Goal: Information Seeking & Learning: Learn about a topic

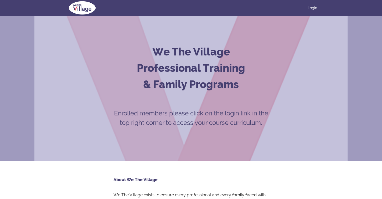
scroll to position [3, 0]
click at [315, 8] on link "Login" at bounding box center [312, 7] width 9 height 5
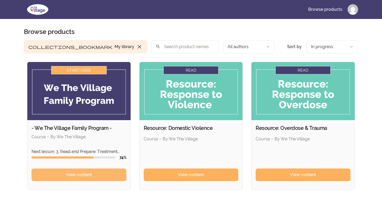
click at [55, 180] on link "View content" at bounding box center [79, 174] width 95 height 13
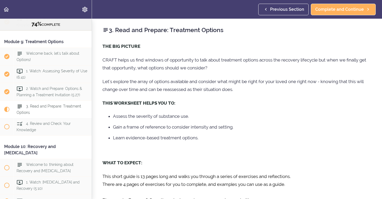
scroll to position [987, 0]
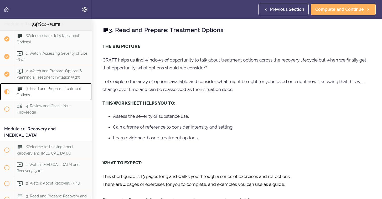
click at [56, 100] on div "3. Read and Prepare: Treatment Options" at bounding box center [53, 91] width 78 height 17
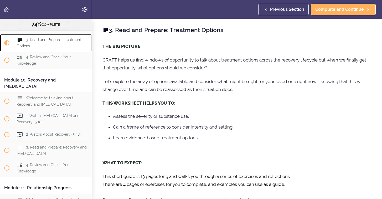
scroll to position [1038, 0]
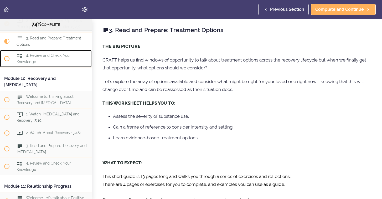
click at [50, 62] on span "4. Review and Check: Your Knowledge" at bounding box center [44, 58] width 54 height 10
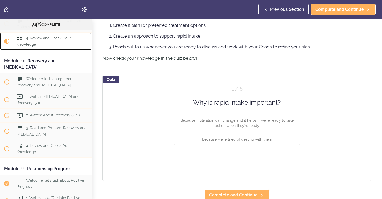
scroll to position [287, 0]
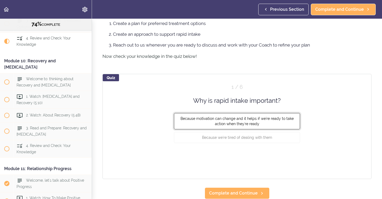
click at [247, 123] on span "Because motivation can change and it helps if we're ready to take action when t…" at bounding box center [236, 120] width 113 height 9
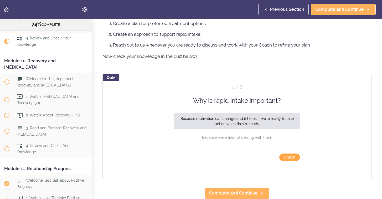
click at [284, 157] on button "Check" at bounding box center [289, 156] width 21 height 7
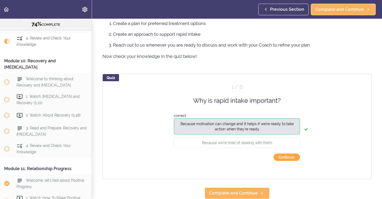
click at [284, 157] on button "Continue ›" at bounding box center [286, 156] width 27 height 7
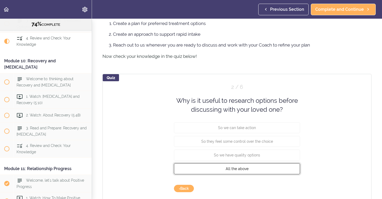
click at [277, 169] on button "All the above" at bounding box center [237, 168] width 126 height 11
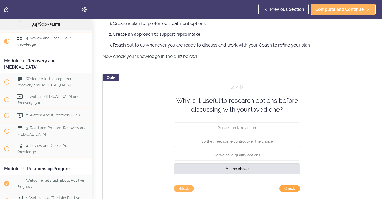
click at [289, 190] on button "Check" at bounding box center [289, 188] width 21 height 7
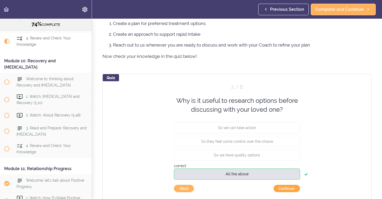
click at [289, 190] on button "Continue ›" at bounding box center [286, 188] width 27 height 7
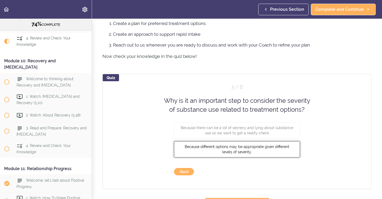
click at [269, 151] on button "Because different options may be appropriate given different levels of severity." at bounding box center [237, 149] width 126 height 16
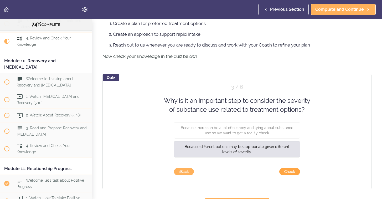
click at [288, 170] on button "Check" at bounding box center [289, 171] width 21 height 7
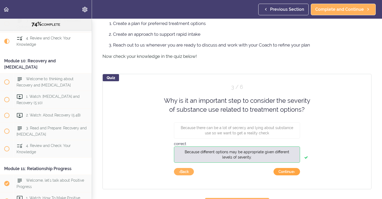
click at [293, 171] on button "Continue ›" at bounding box center [286, 171] width 27 height 7
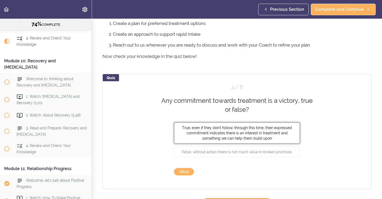
click at [285, 137] on button "True, even if they don't follow. through this time, their expressed commitment …" at bounding box center [237, 133] width 126 height 22
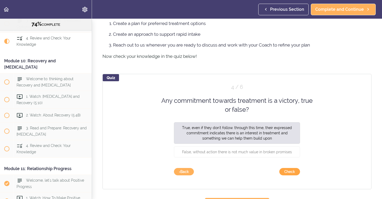
click at [293, 170] on button "Check" at bounding box center [289, 171] width 21 height 7
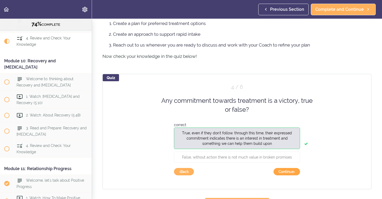
click at [293, 170] on button "Continue ›" at bounding box center [286, 171] width 27 height 7
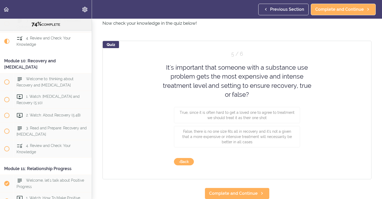
scroll to position [321, 0]
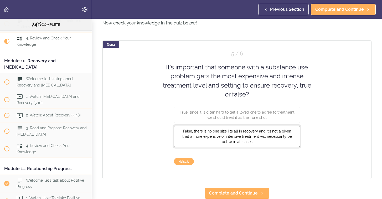
click at [279, 138] on span "False, there is no one size fits all in recovery and it's not a given that a mo…" at bounding box center [237, 136] width 110 height 15
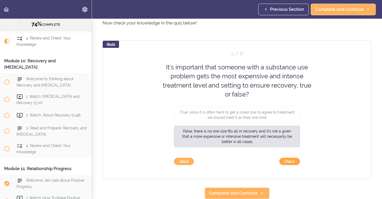
click at [292, 160] on button "Check" at bounding box center [289, 161] width 21 height 7
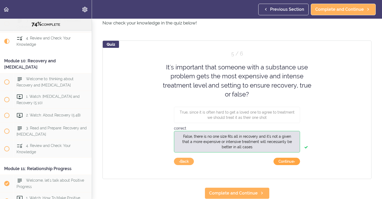
click at [295, 162] on button "Continue ›" at bounding box center [286, 161] width 27 height 7
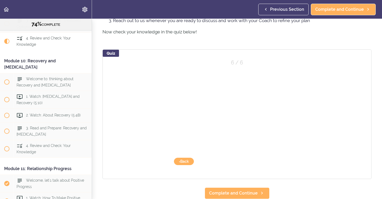
scroll to position [312, 0]
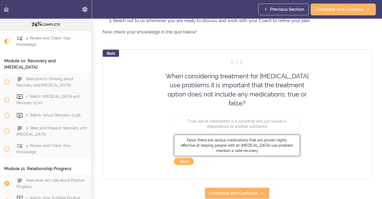
click at [283, 141] on button "False, there are various medications that are proven highly effective at helpin…" at bounding box center [237, 145] width 126 height 22
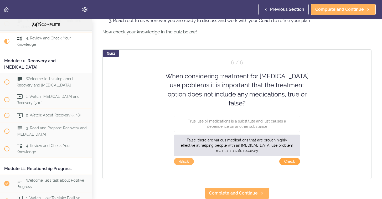
click at [285, 160] on button "Check" at bounding box center [289, 161] width 21 height 7
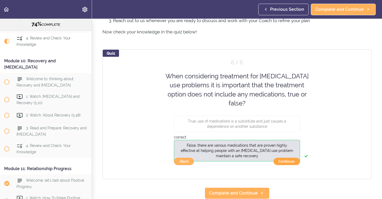
click at [285, 160] on button "Continue ›" at bounding box center [286, 161] width 27 height 7
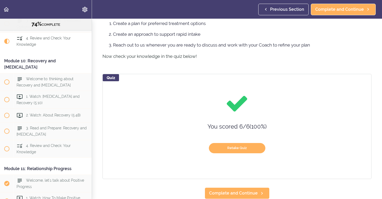
scroll to position [287, 0]
click at [212, 192] on span "Complete and Continue" at bounding box center [233, 193] width 49 height 6
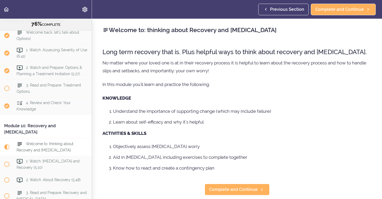
scroll to position [988, 0]
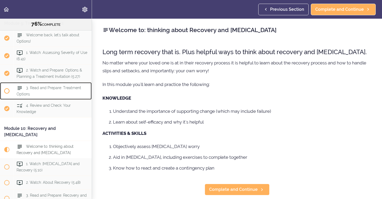
click at [41, 94] on span "3. Read and Prepare: Treatment Options" at bounding box center [49, 91] width 65 height 10
